Goal: Task Accomplishment & Management: Manage account settings

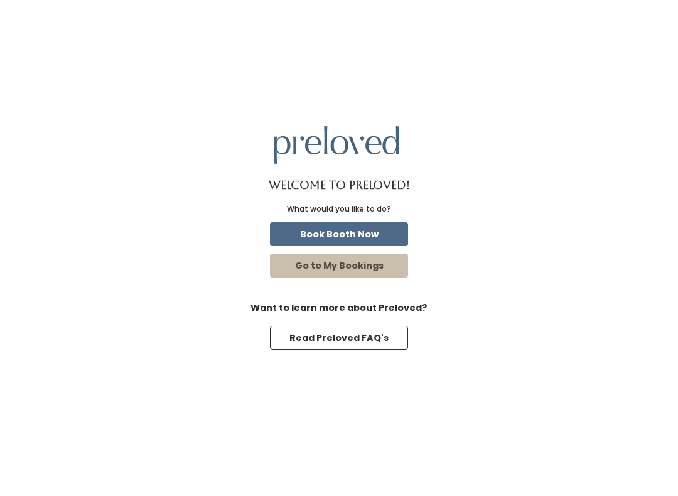
click at [336, 235] on button "Book Booth Now" at bounding box center [339, 234] width 138 height 24
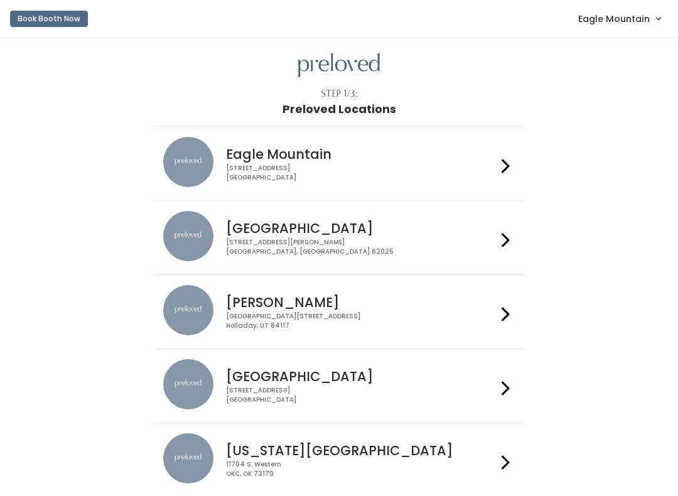
click at [588, 23] on span "Eagle Mountain" at bounding box center [614, 19] width 72 height 14
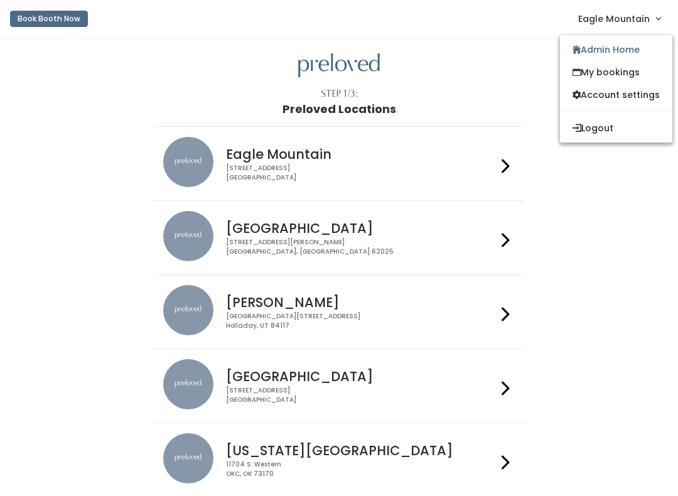
click at [596, 54] on link "Admin Home" at bounding box center [616, 49] width 112 height 23
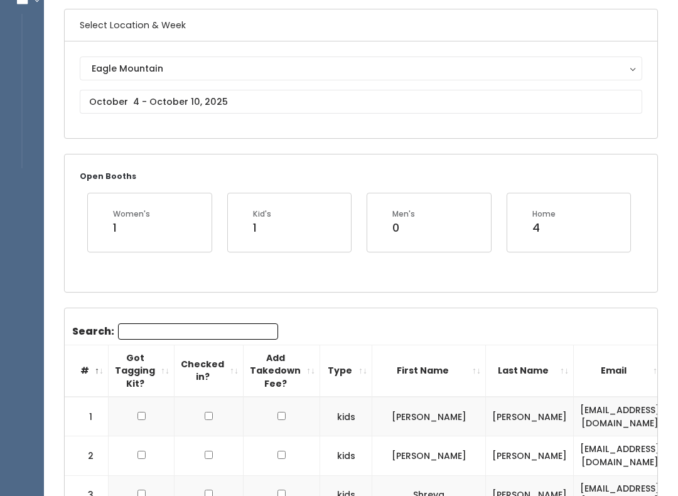
scroll to position [94, 0]
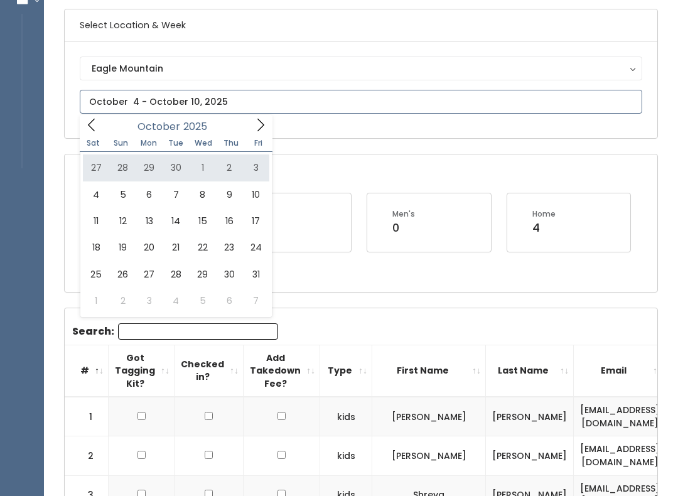
type input "September 27 to October 3"
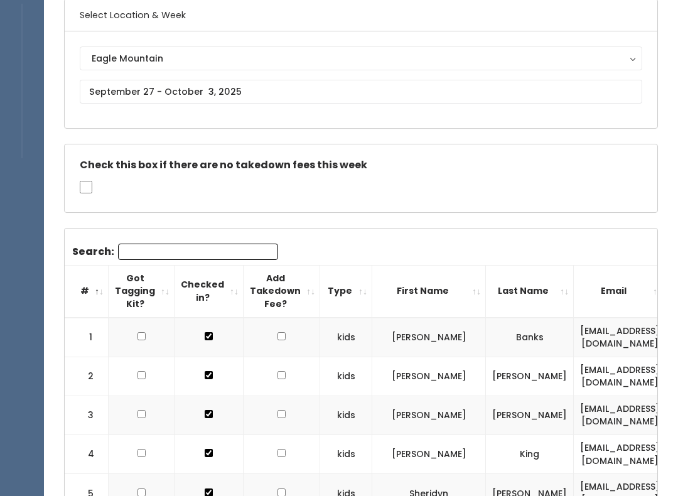
scroll to position [106, 0]
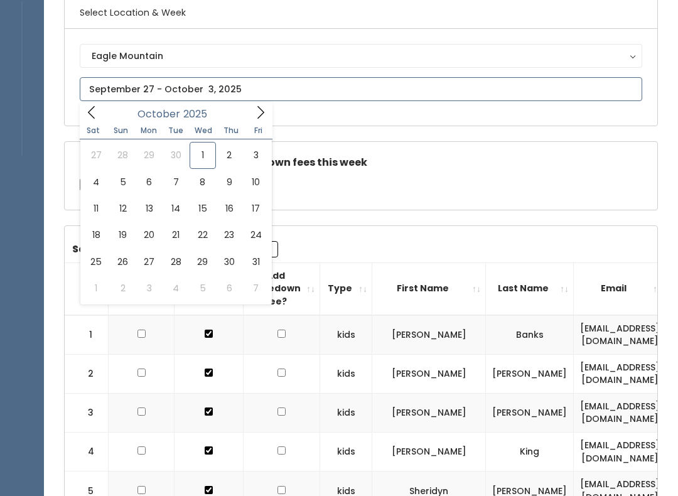
type input "September 27 to October 3"
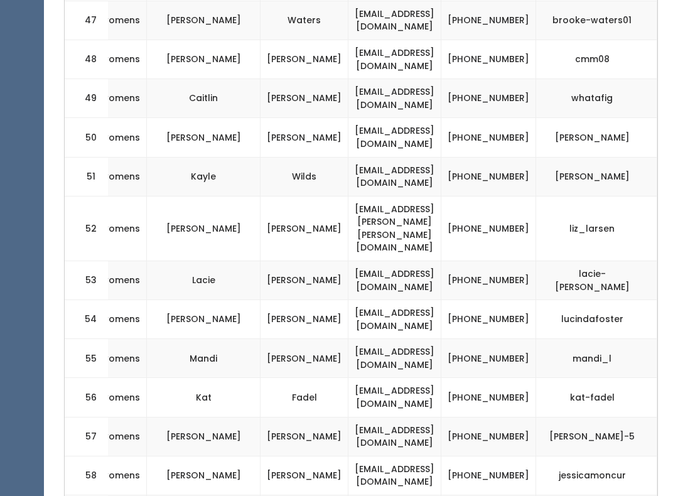
scroll to position [2395, 0]
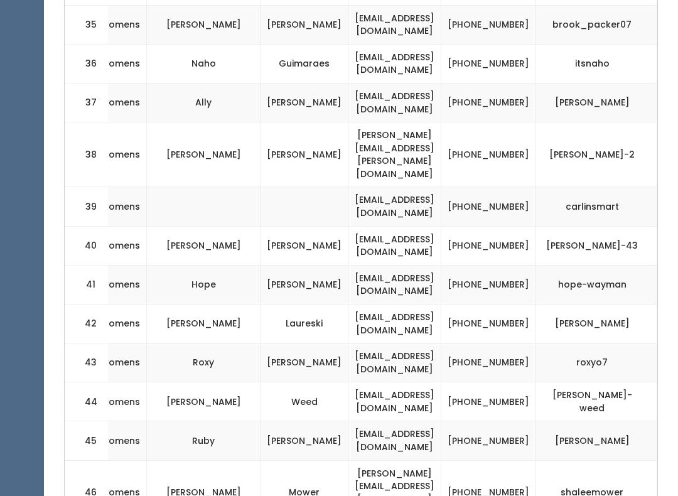
scroll to position [1870, 0]
